Goal: Information Seeking & Learning: Understand process/instructions

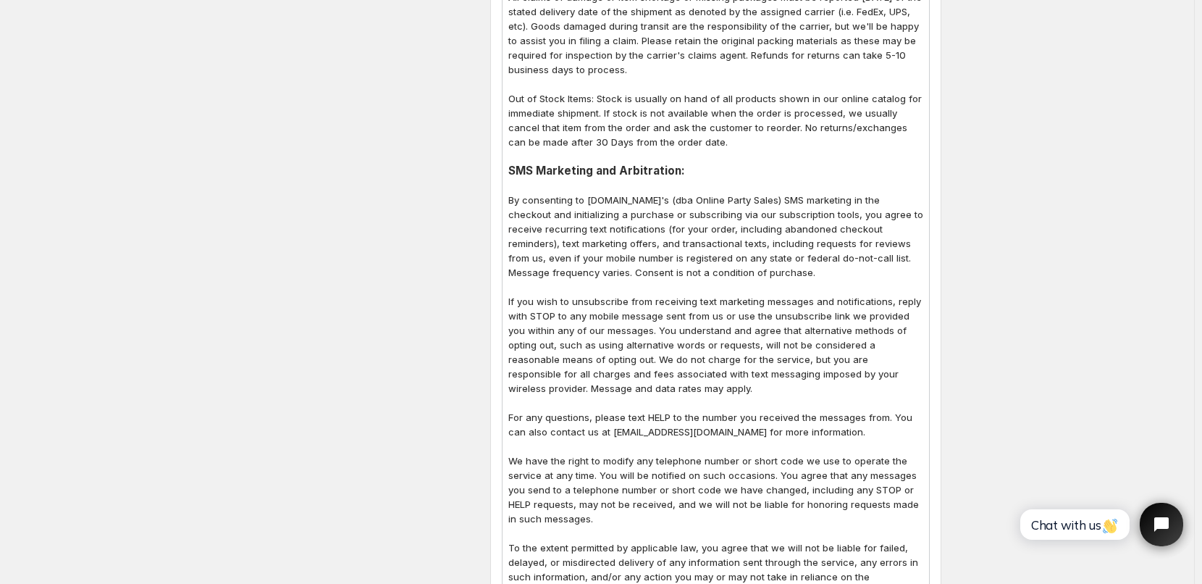
scroll to position [1231, 0]
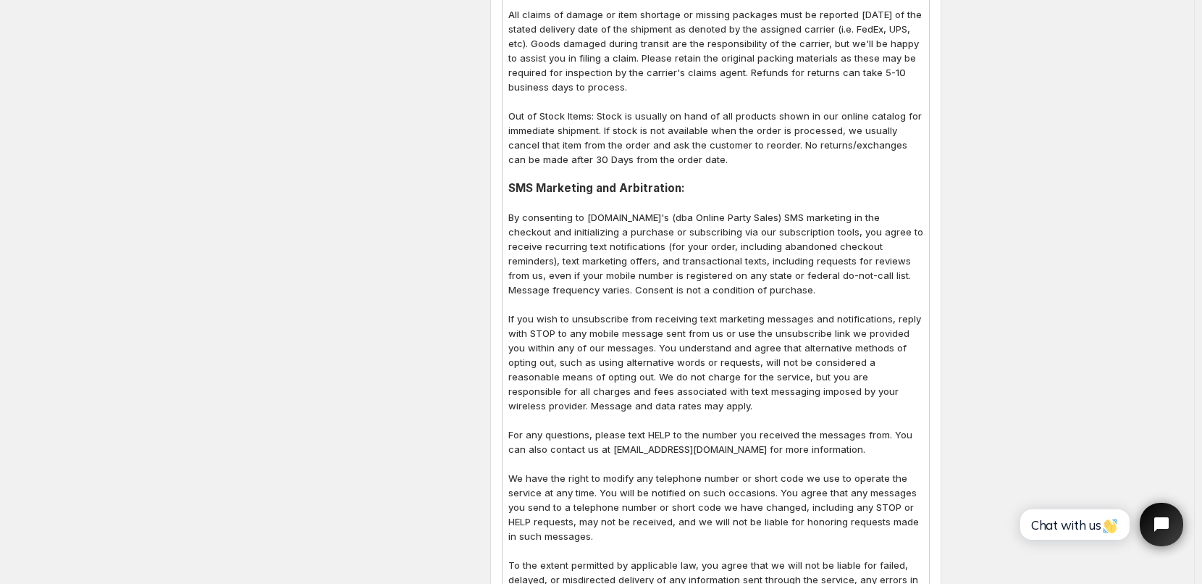
click at [594, 181] on h3 "SMS Marketing and Arbitration:" at bounding box center [715, 188] width 415 height 14
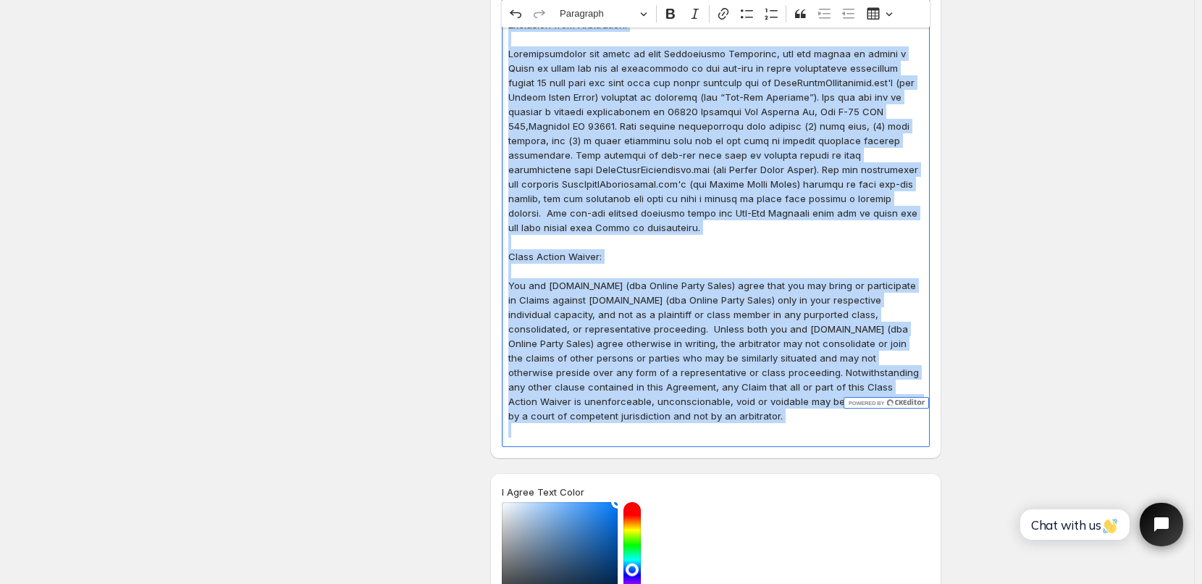
scroll to position [2416, 0]
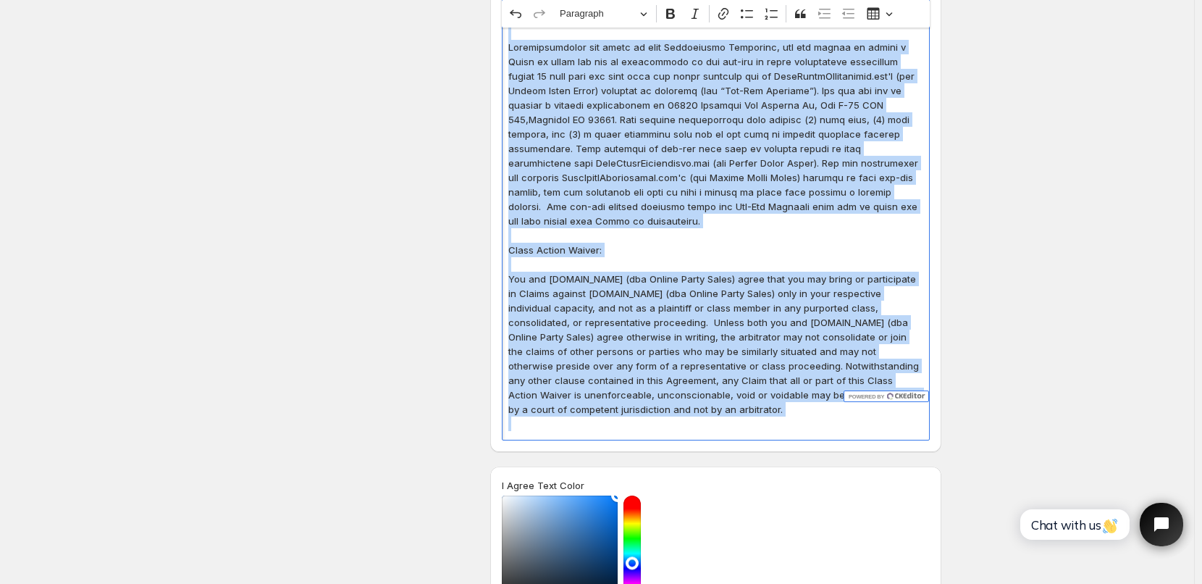
drag, startPoint x: 514, startPoint y: 158, endPoint x: 798, endPoint y: 364, distance: 351.0
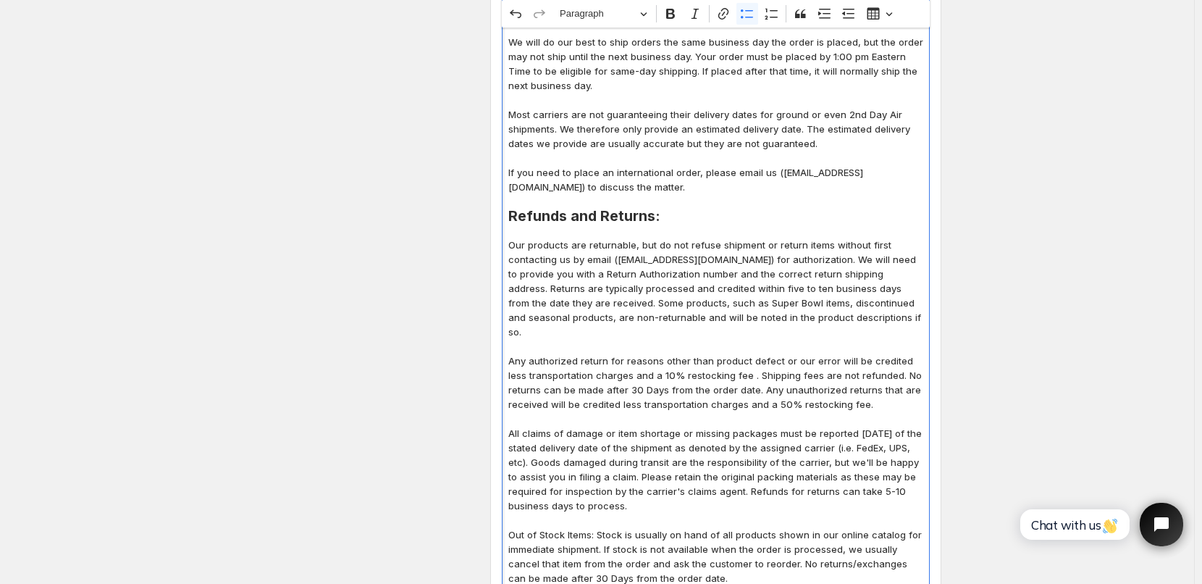
scroll to position [799, 0]
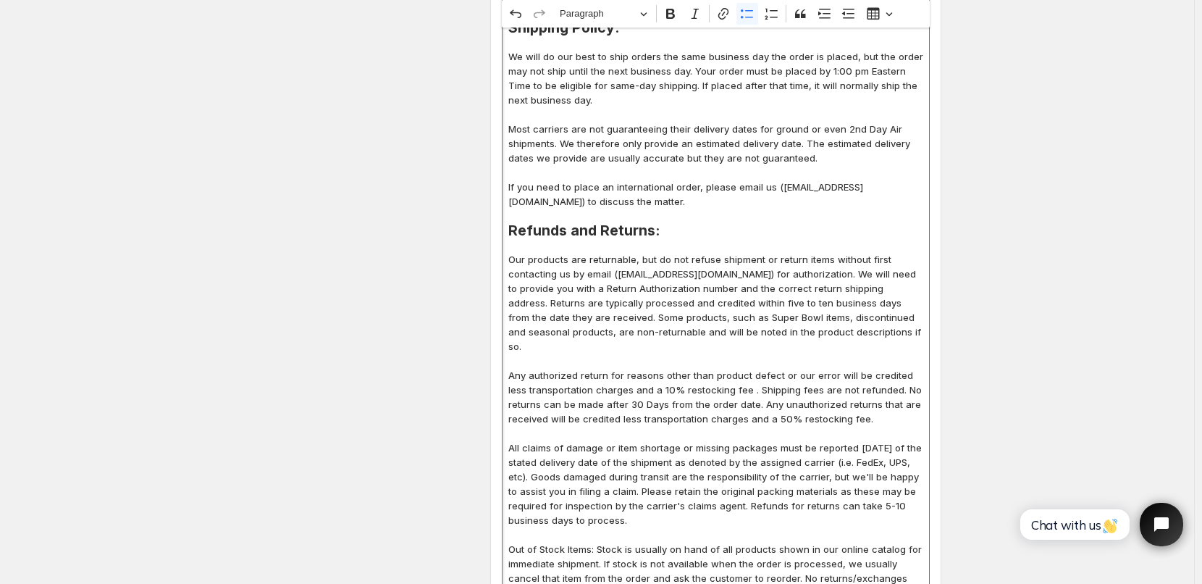
click at [555, 223] on h2 "Refunds and Returns:" at bounding box center [715, 230] width 415 height 14
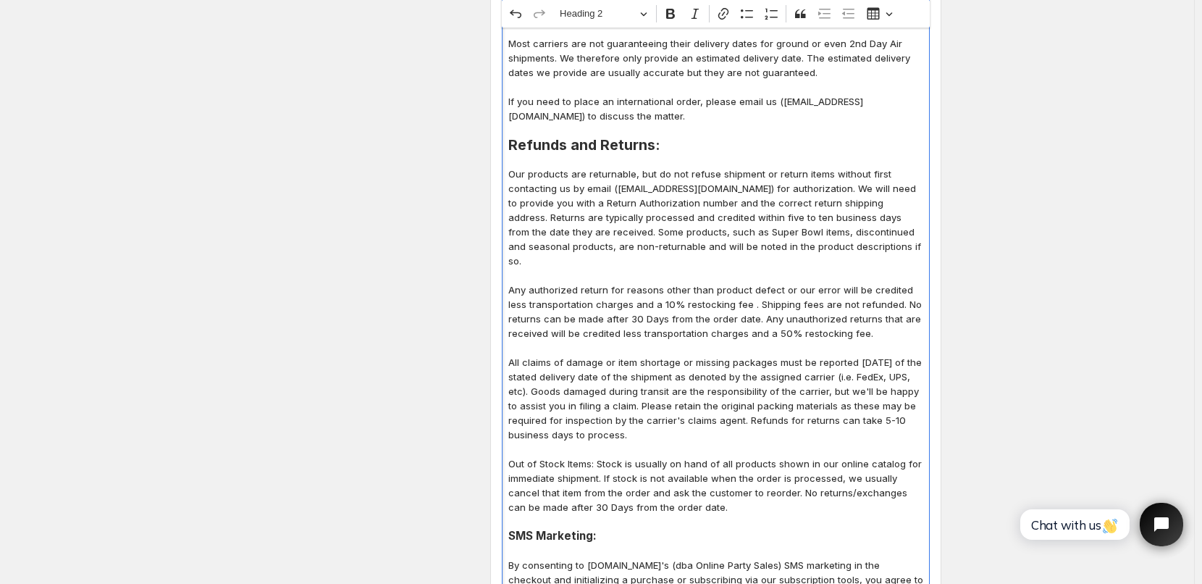
scroll to position [1016, 0]
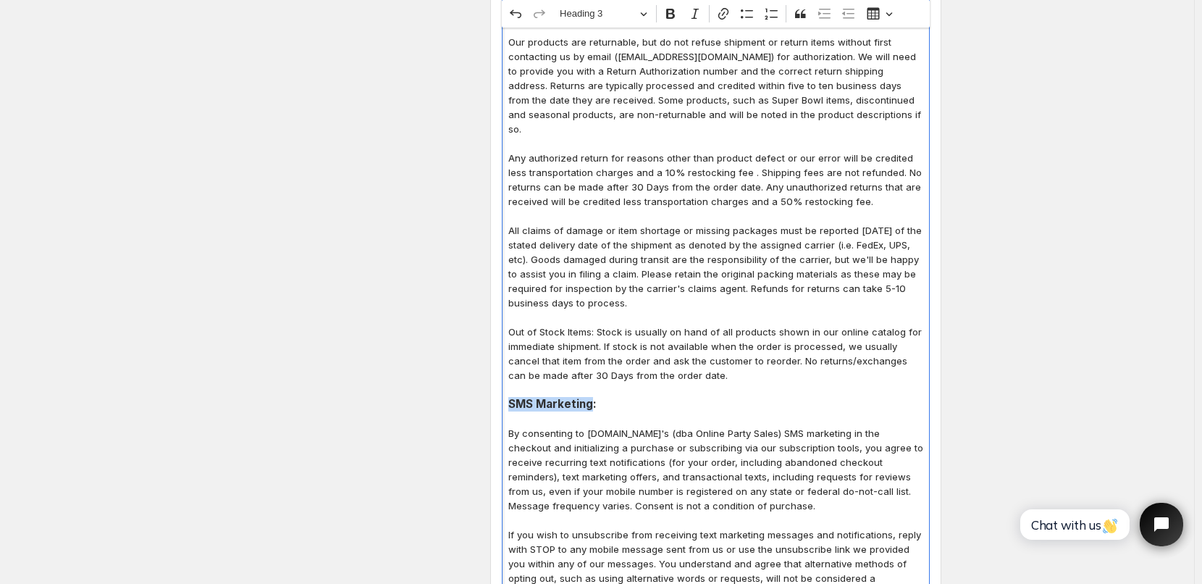
drag, startPoint x: 511, startPoint y: 376, endPoint x: 594, endPoint y: 380, distance: 82.6
click at [594, 397] on h3 "SMS Marketing:" at bounding box center [715, 404] width 415 height 14
click at [595, 16] on span "Heading 3" at bounding box center [597, 13] width 75 height 17
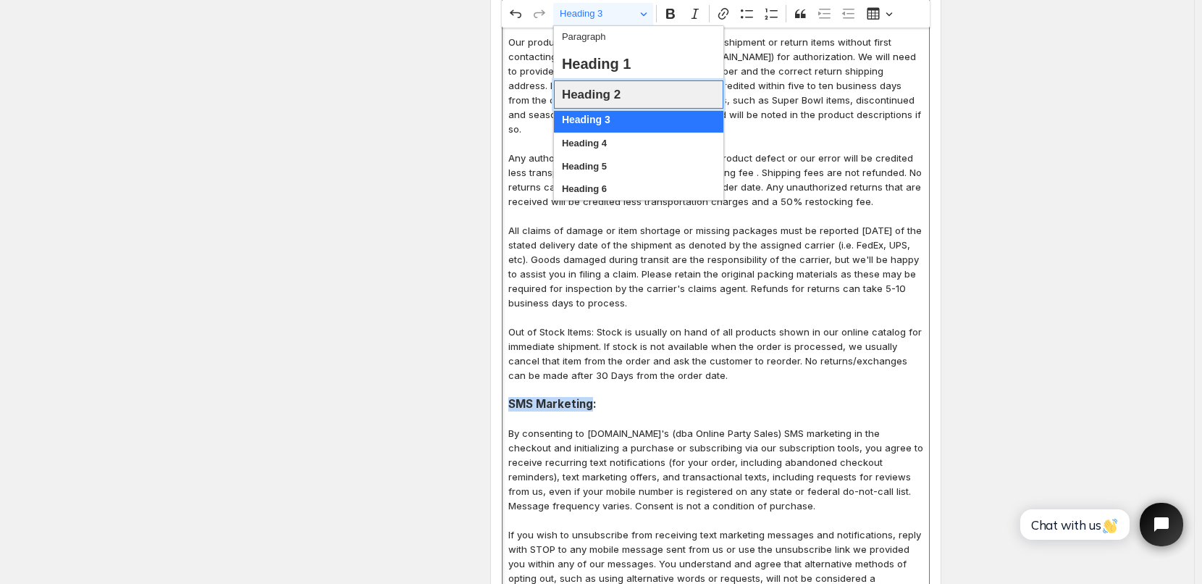
click at [601, 96] on span "Heading 2" at bounding box center [591, 94] width 59 height 22
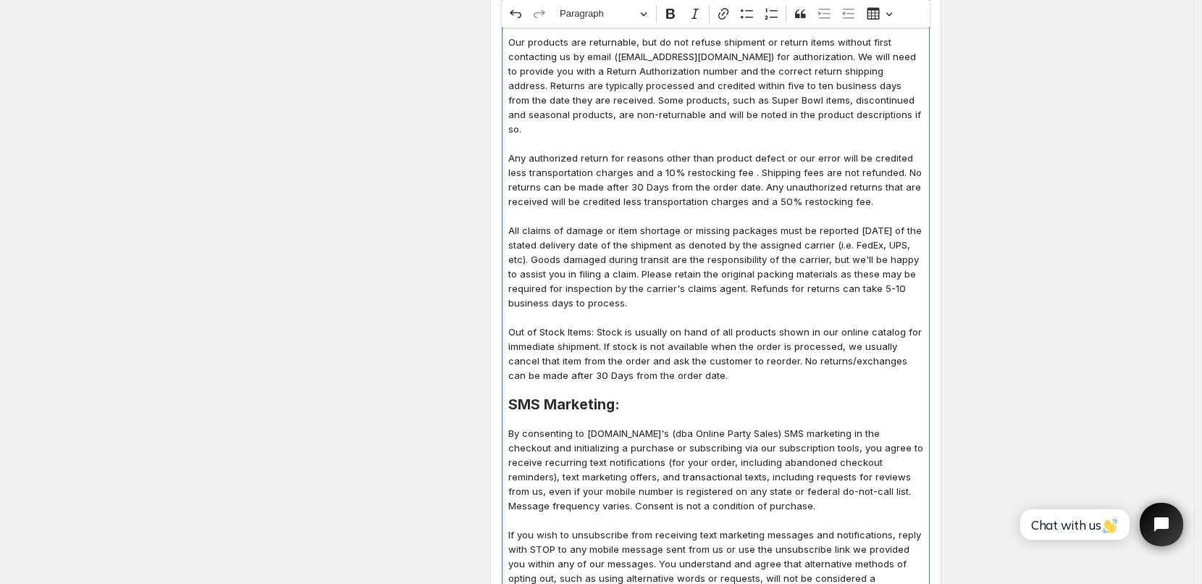
click at [661, 223] on p "All claims of damage or item shortage or missing packages must be reported [DAT…" at bounding box center [715, 266] width 415 height 87
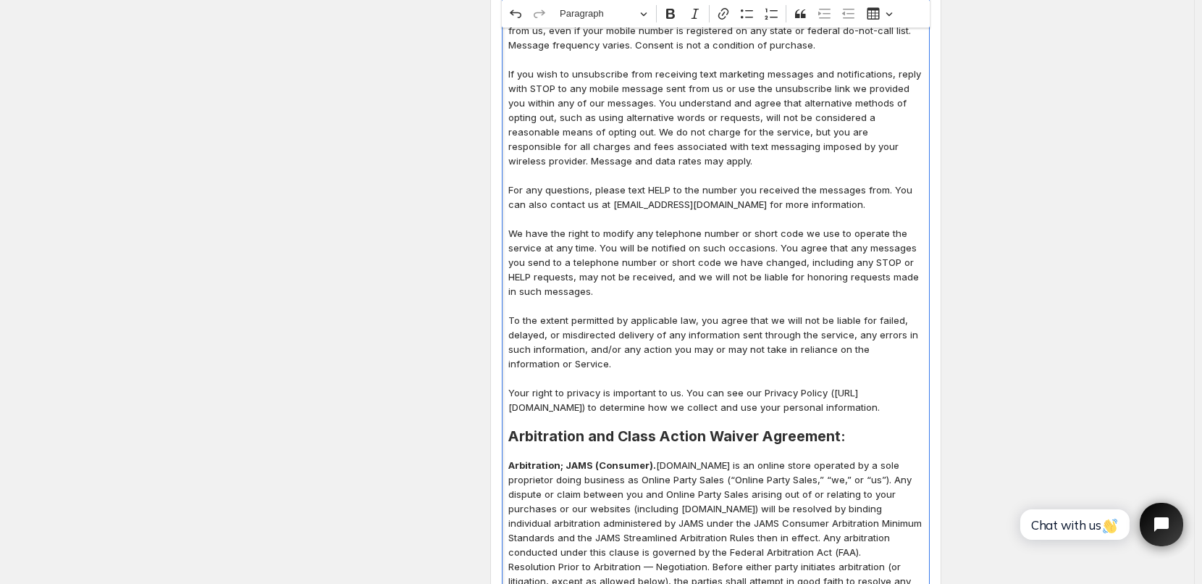
scroll to position [1451, 0]
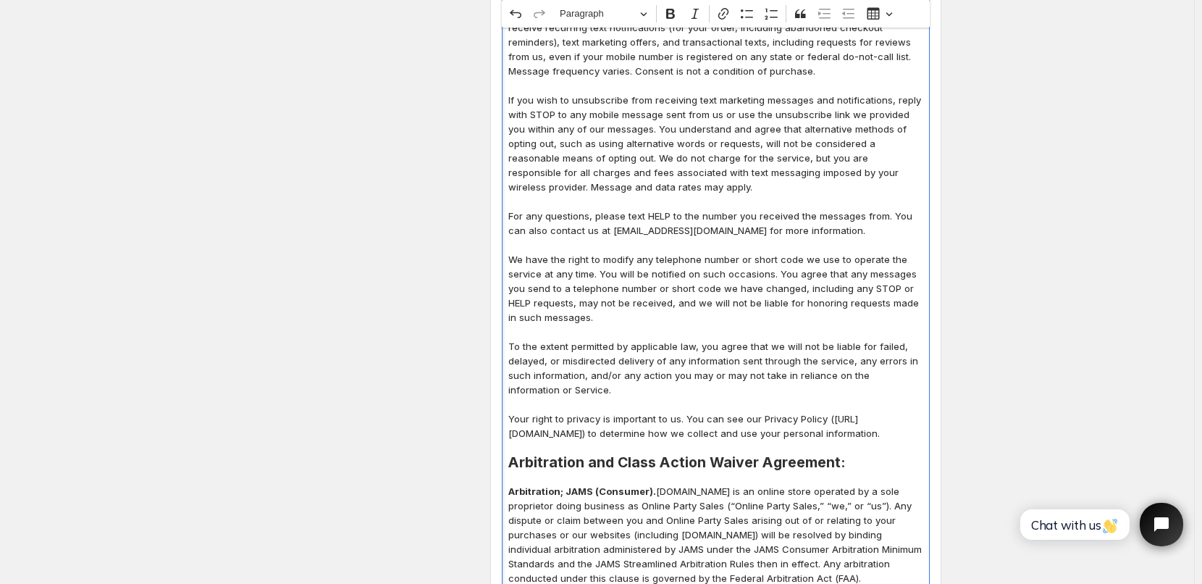
click at [564, 455] on h2 "Arbitration and Class Action Waiver Agreement:" at bounding box center [715, 462] width 415 height 14
click at [659, 484] on p "Arbitration; JAMS (Consumer). [DOMAIN_NAME] is an online store operated by a so…" at bounding box center [715, 534] width 415 height 101
